Goal: Navigation & Orientation: Find specific page/section

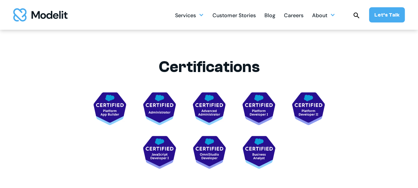
scroll to position [1307, 0]
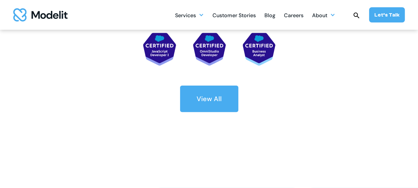
click at [209, 98] on div "View All" at bounding box center [208, 98] width 25 height 9
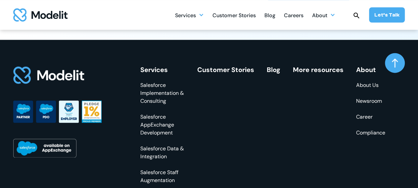
scroll to position [2055, 0]
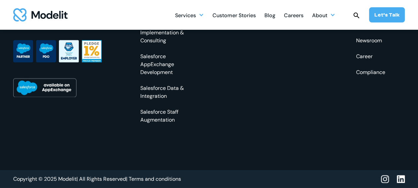
click at [161, 113] on link "Salesforce Staff Augmentation" at bounding box center [162, 116] width 44 height 16
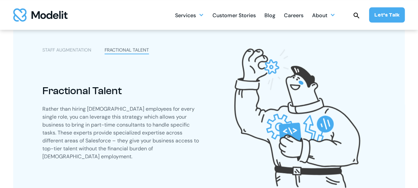
scroll to position [310, 0]
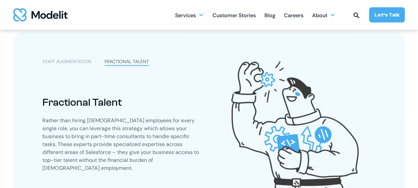
click at [70, 64] on div "STAFF AUGMENTATION" at bounding box center [66, 61] width 49 height 7
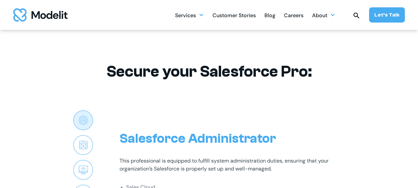
scroll to position [998, 0]
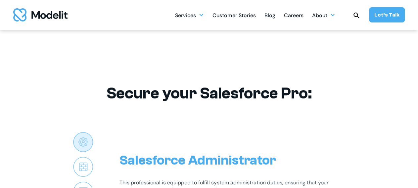
click at [236, 18] on div "Customer Stories" at bounding box center [233, 16] width 43 height 13
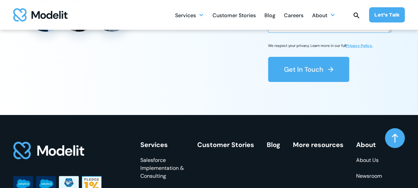
scroll to position [1169, 0]
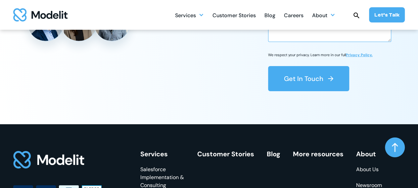
click at [269, 18] on div "Blog" at bounding box center [269, 16] width 11 height 13
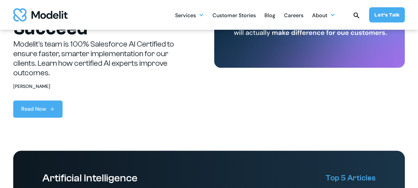
scroll to position [103, 0]
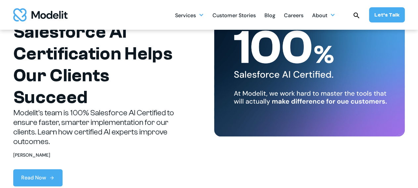
click at [302, 17] on div "Careers" at bounding box center [294, 16] width 20 height 13
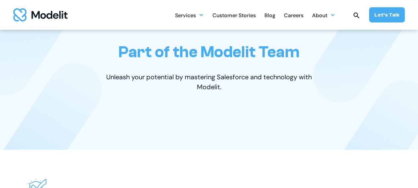
scroll to position [34, 0]
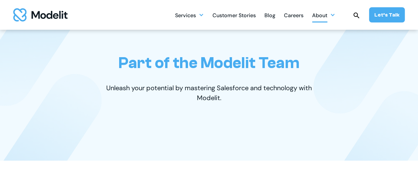
click at [335, 15] on div at bounding box center [332, 14] width 5 height 5
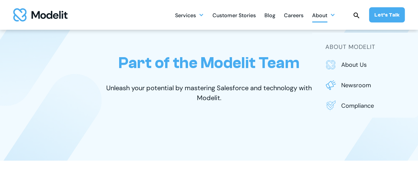
click at [358, 15] on img at bounding box center [356, 16] width 8 height 8
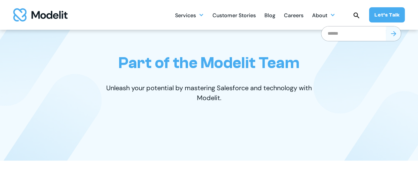
click at [303, 13] on div "Careers" at bounding box center [294, 16] width 20 height 13
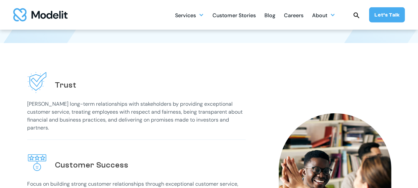
scroll to position [69, 0]
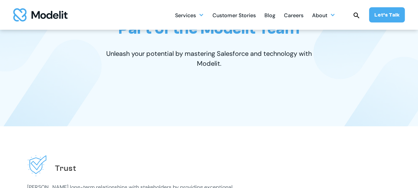
click at [269, 14] on div "Blog" at bounding box center [269, 16] width 11 height 13
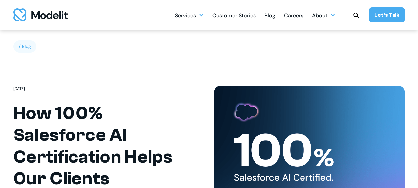
click at [50, 16] on img "home" at bounding box center [40, 14] width 54 height 13
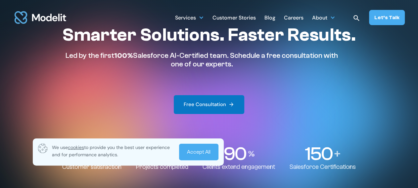
click at [212, 107] on div "Free Consultation" at bounding box center [205, 104] width 42 height 7
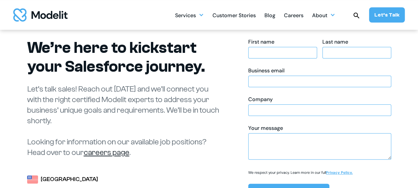
scroll to position [34, 0]
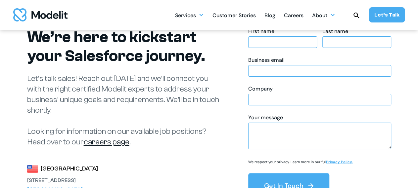
click at [103, 144] on link "careers page" at bounding box center [107, 142] width 46 height 9
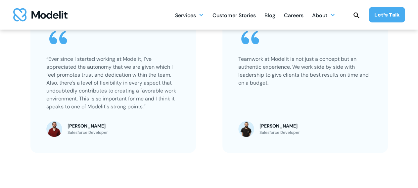
scroll to position [585, 0]
